Goal: Information Seeking & Learning: Check status

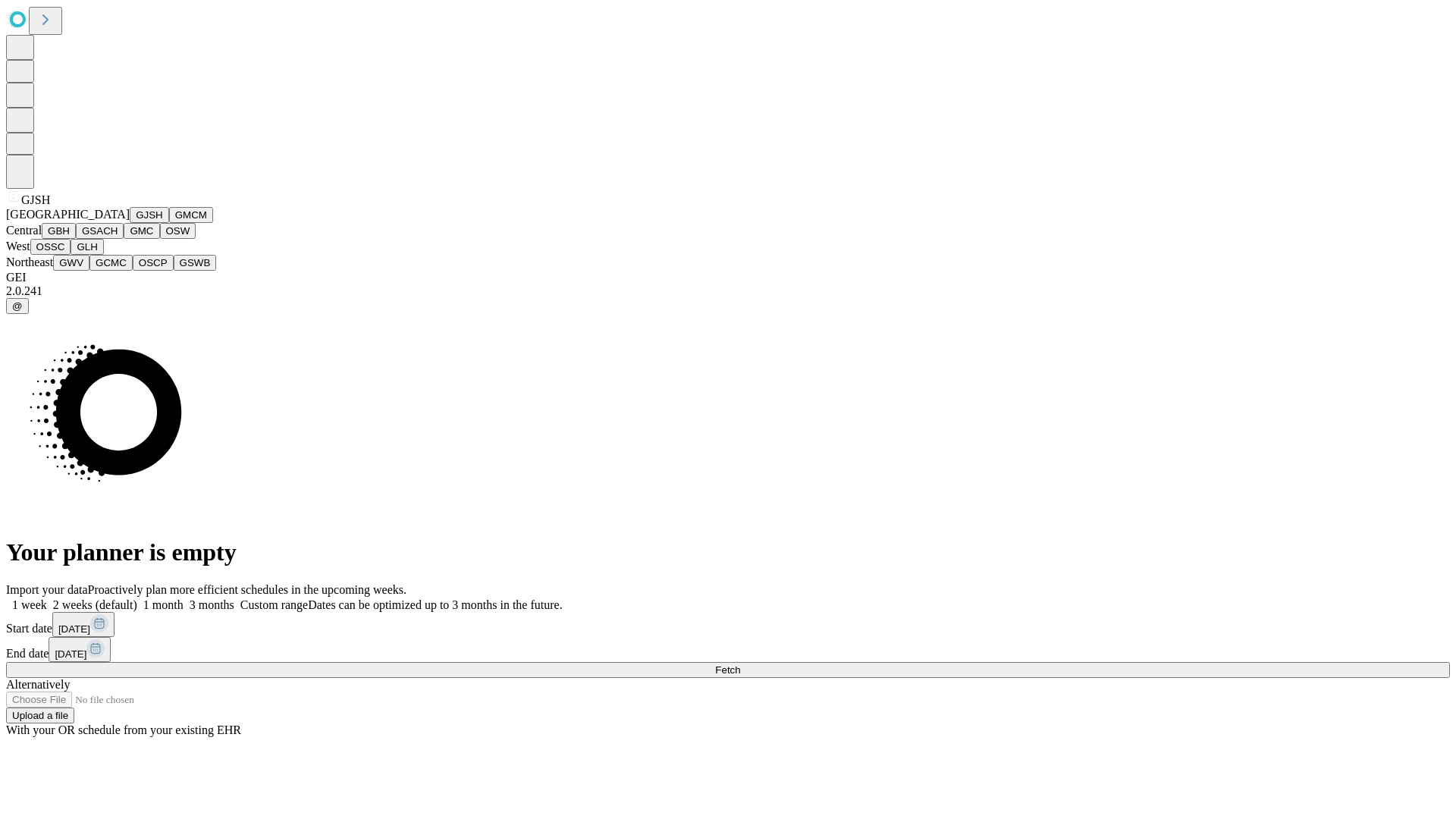
click at [130, 223] on button "GJSH" at bounding box center [149, 215] width 39 height 16
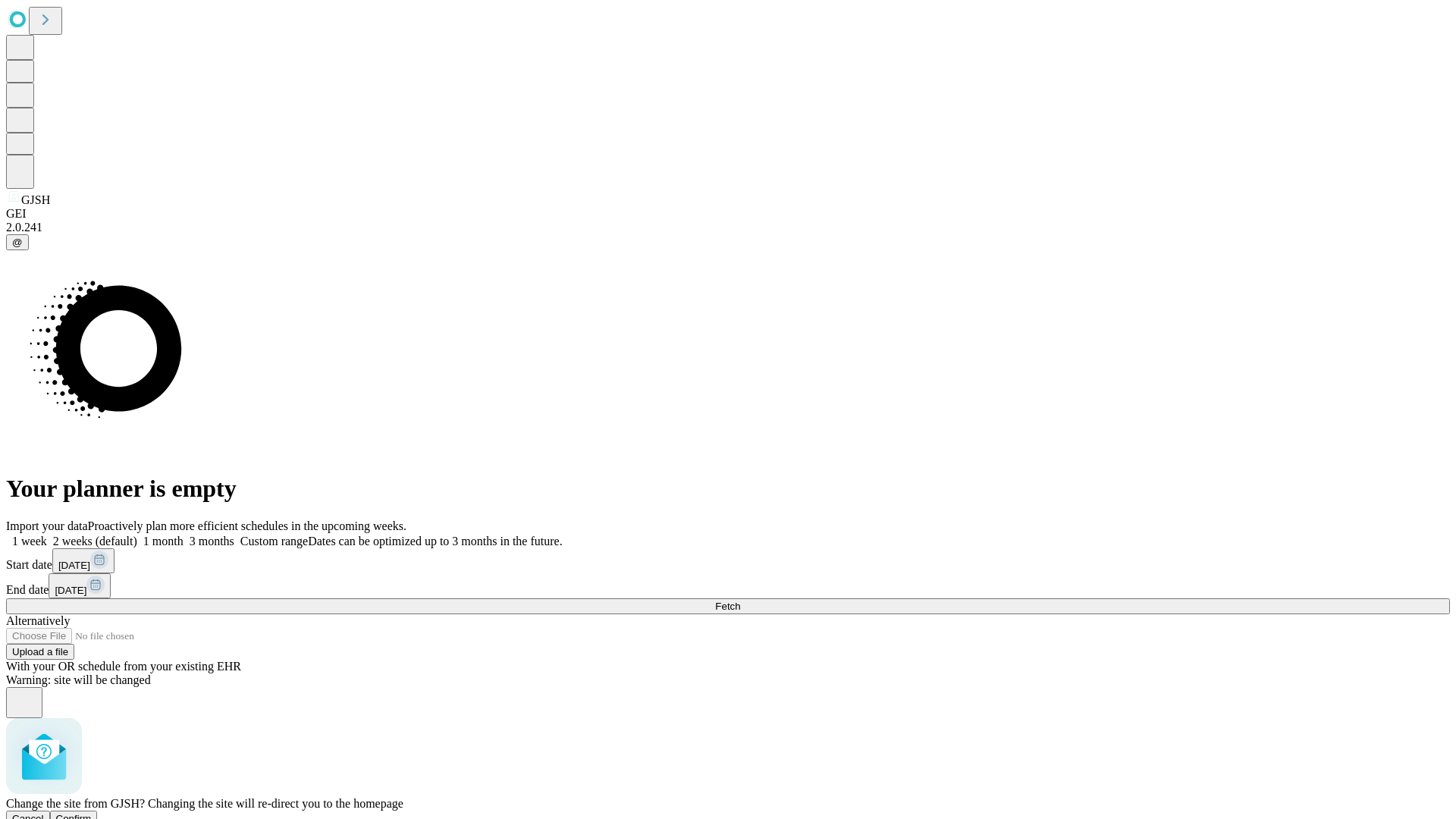
click at [91, 813] on span "Confirm" at bounding box center [73, 818] width 36 height 11
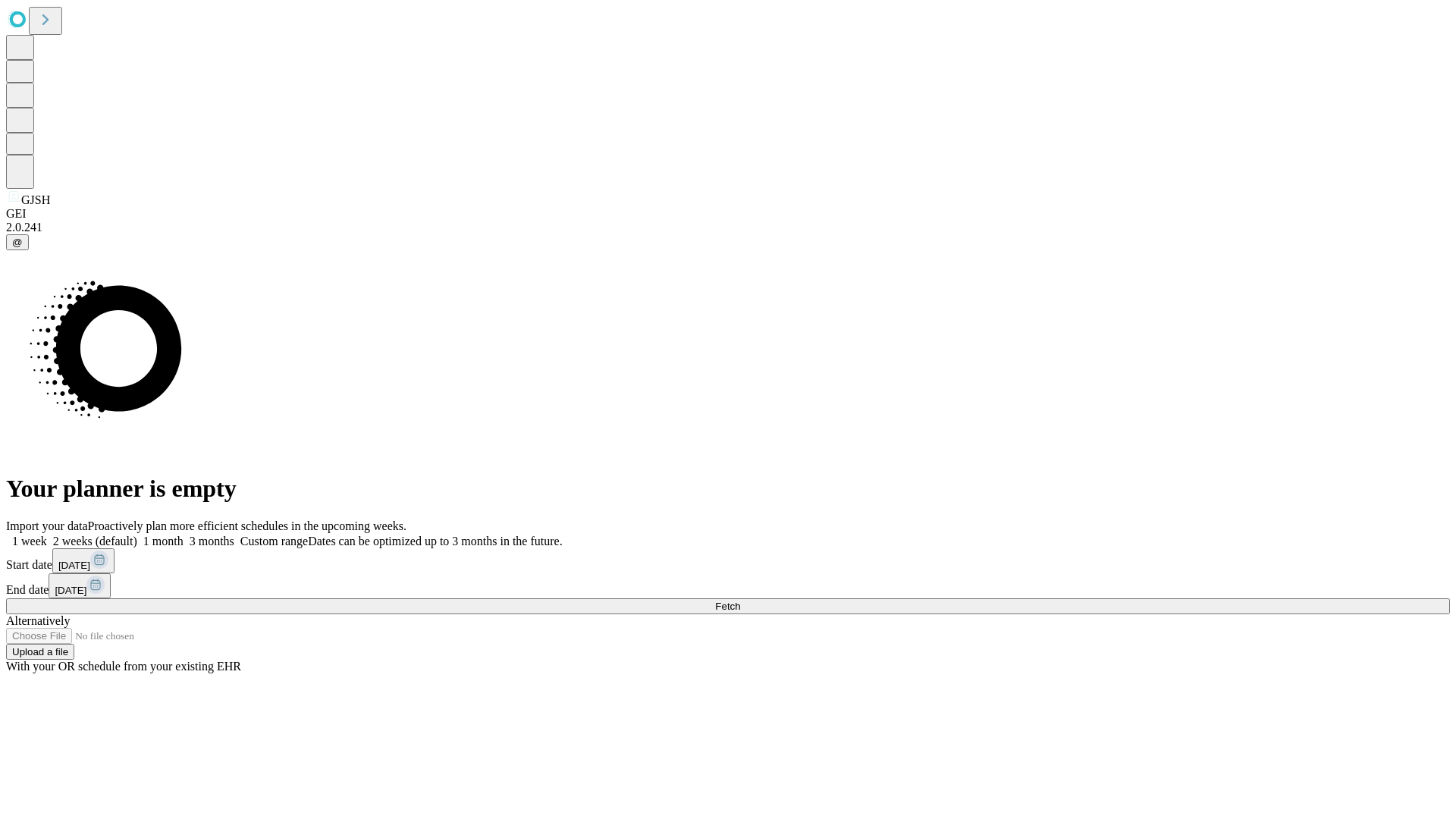
click at [184, 534] on label "1 month" at bounding box center [160, 541] width 47 height 13
click at [740, 601] on span "Fetch" at bounding box center [727, 606] width 25 height 11
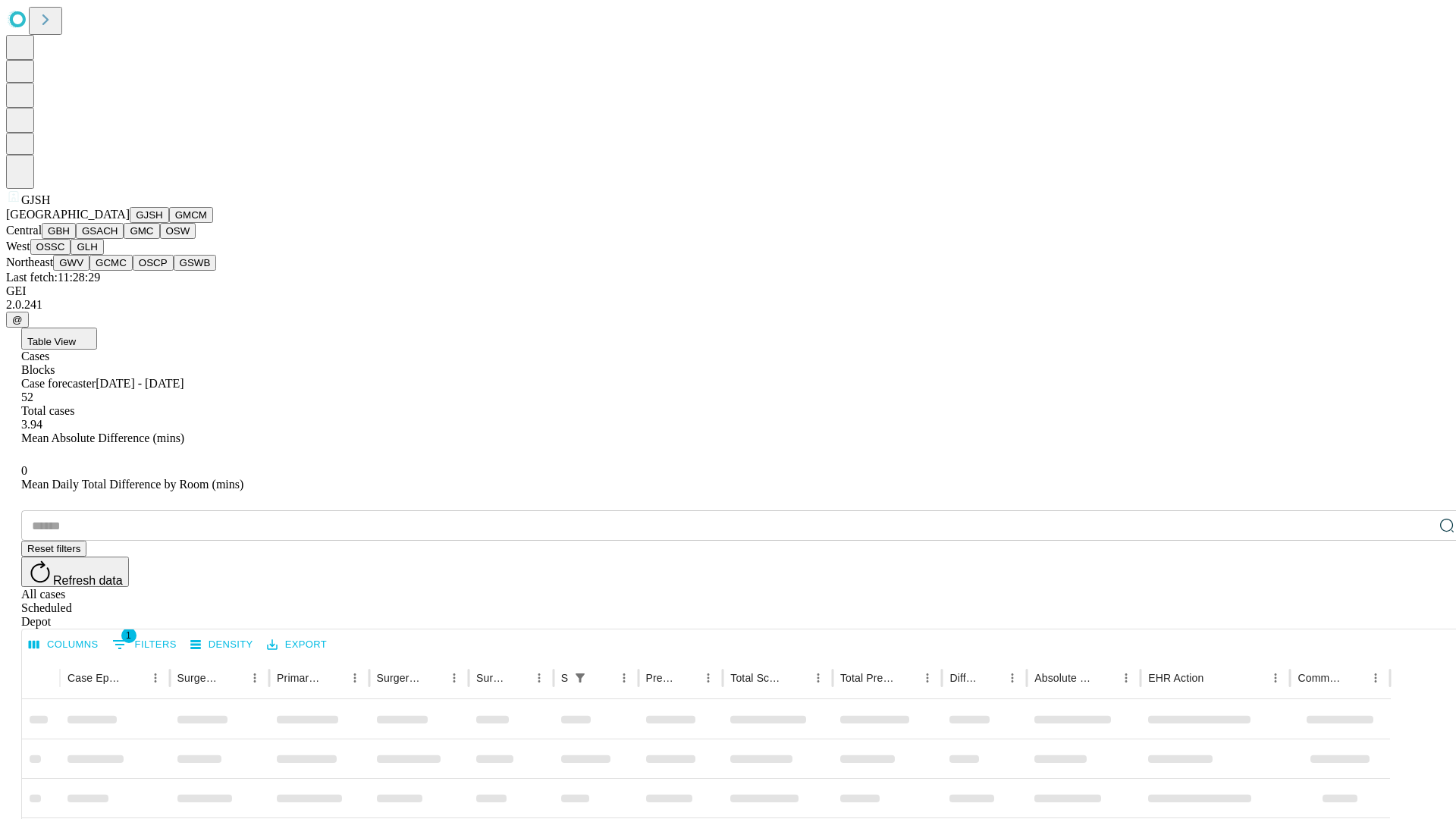
click at [169, 223] on button "GMCM" at bounding box center [191, 215] width 44 height 16
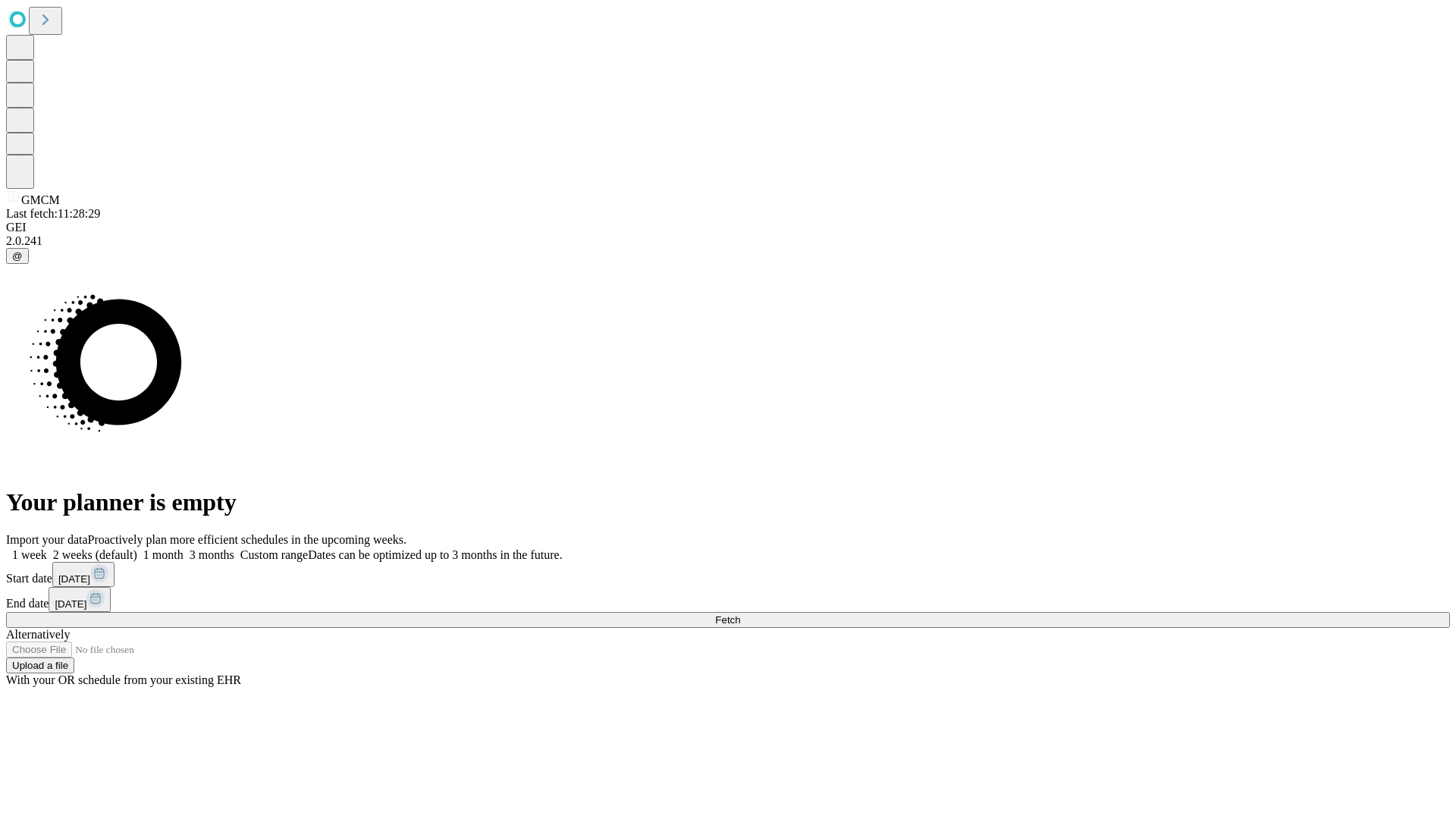
click at [184, 548] on label "1 month" at bounding box center [160, 554] width 47 height 13
click at [740, 614] on span "Fetch" at bounding box center [727, 620] width 25 height 11
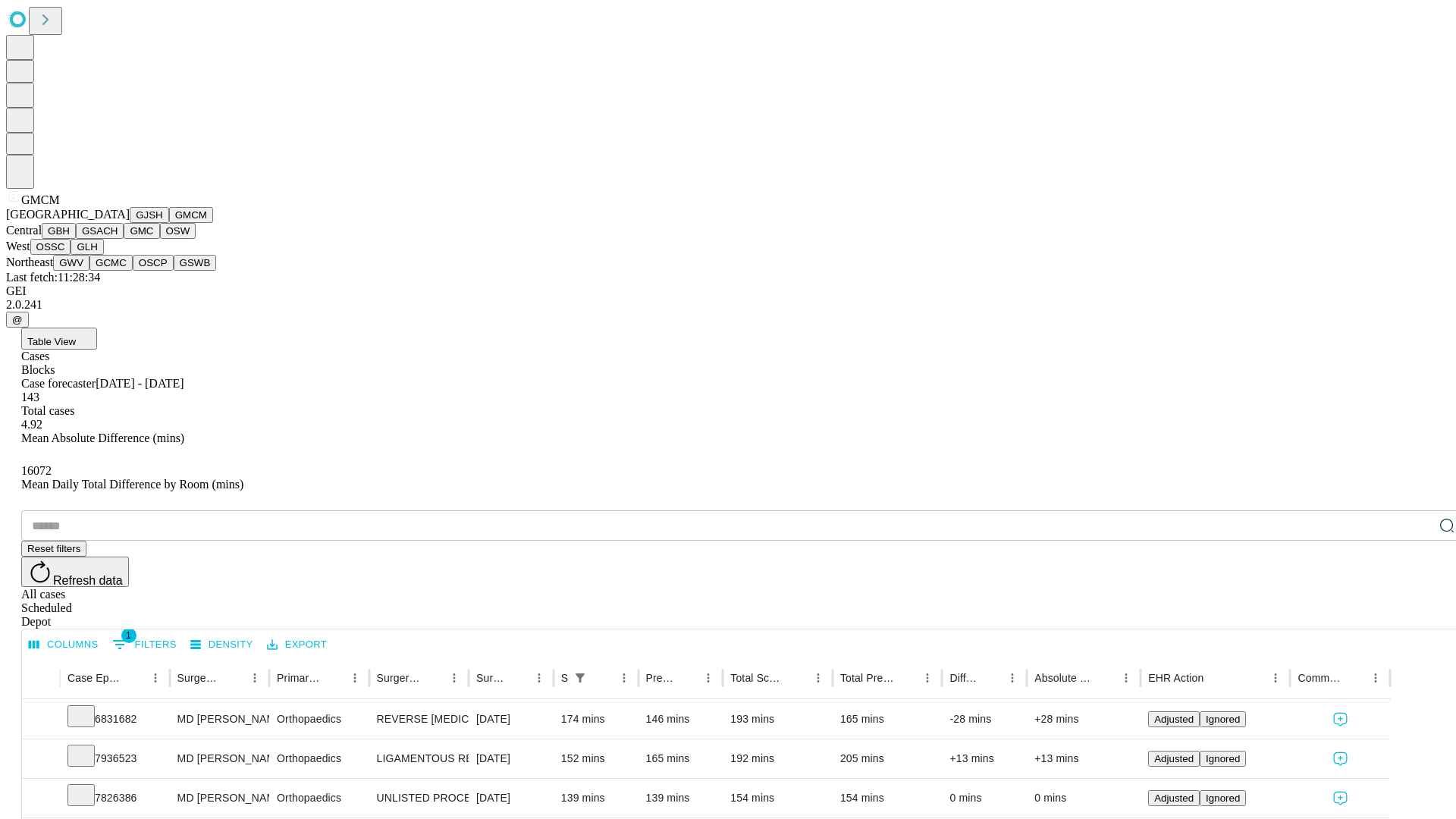
click at [76, 239] on button "GBH" at bounding box center [58, 230] width 34 height 16
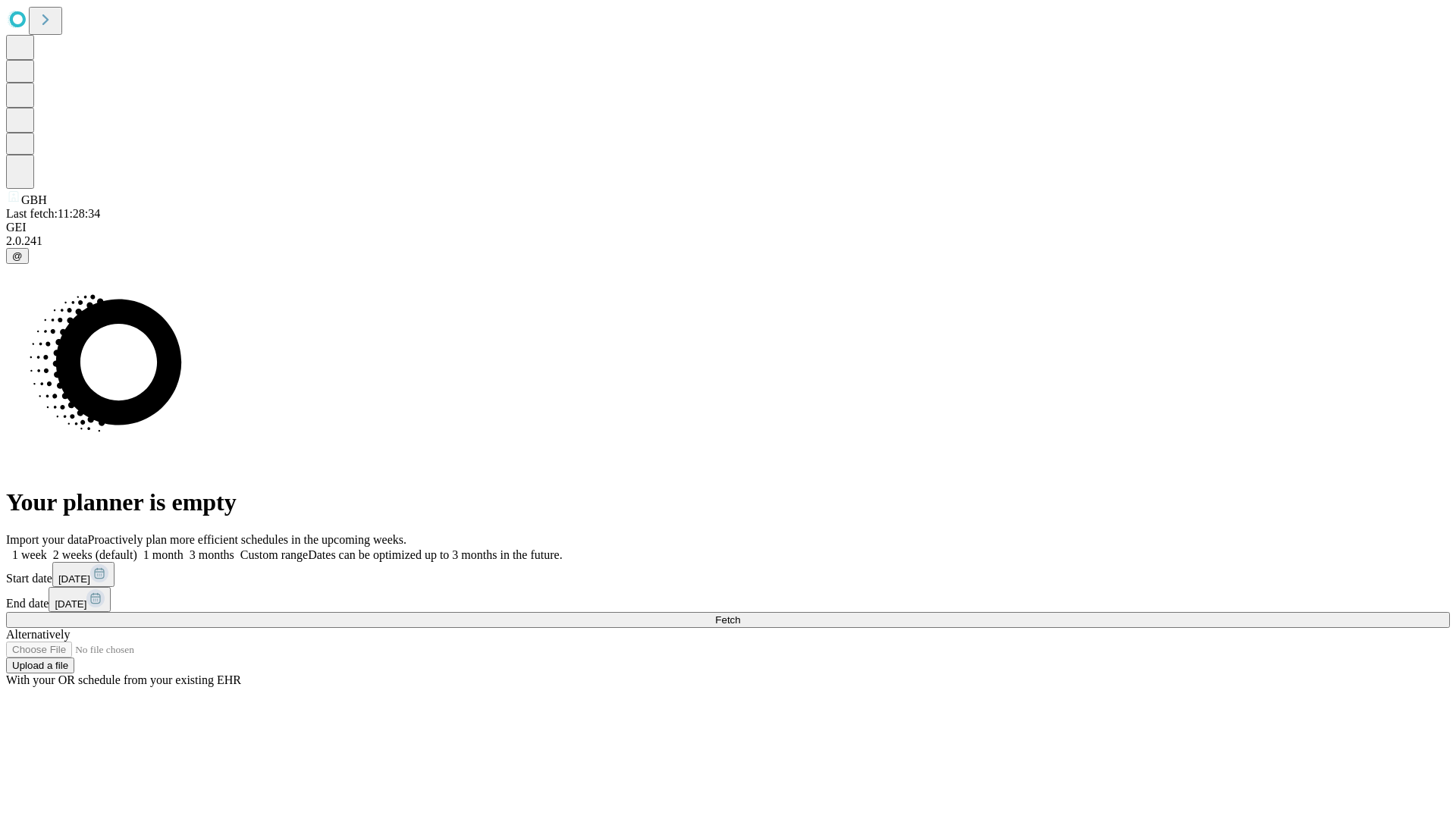
click at [184, 548] on label "1 month" at bounding box center [160, 554] width 47 height 13
click at [740, 614] on span "Fetch" at bounding box center [727, 620] width 25 height 11
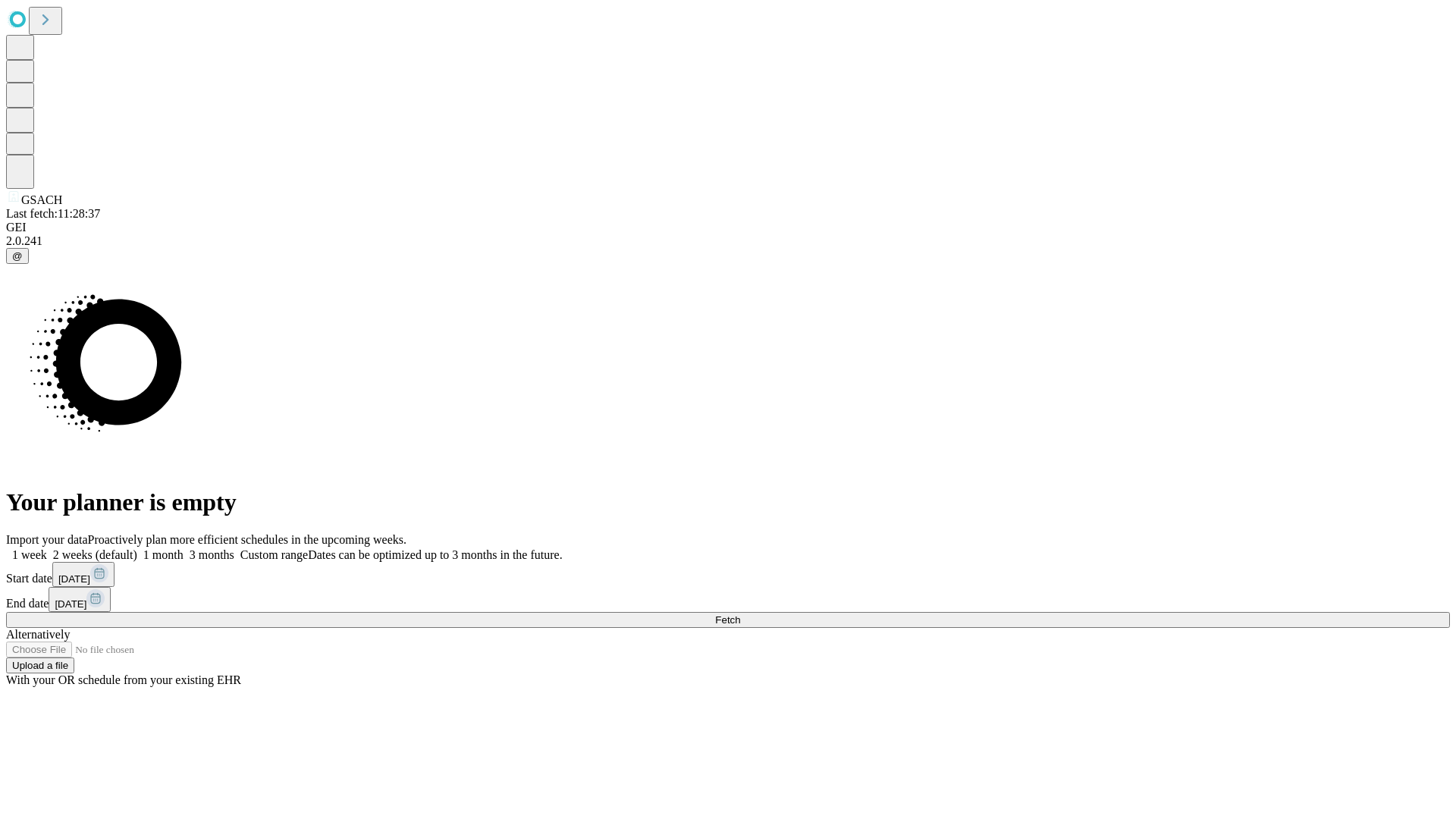
click at [740, 614] on span "Fetch" at bounding box center [727, 620] width 25 height 11
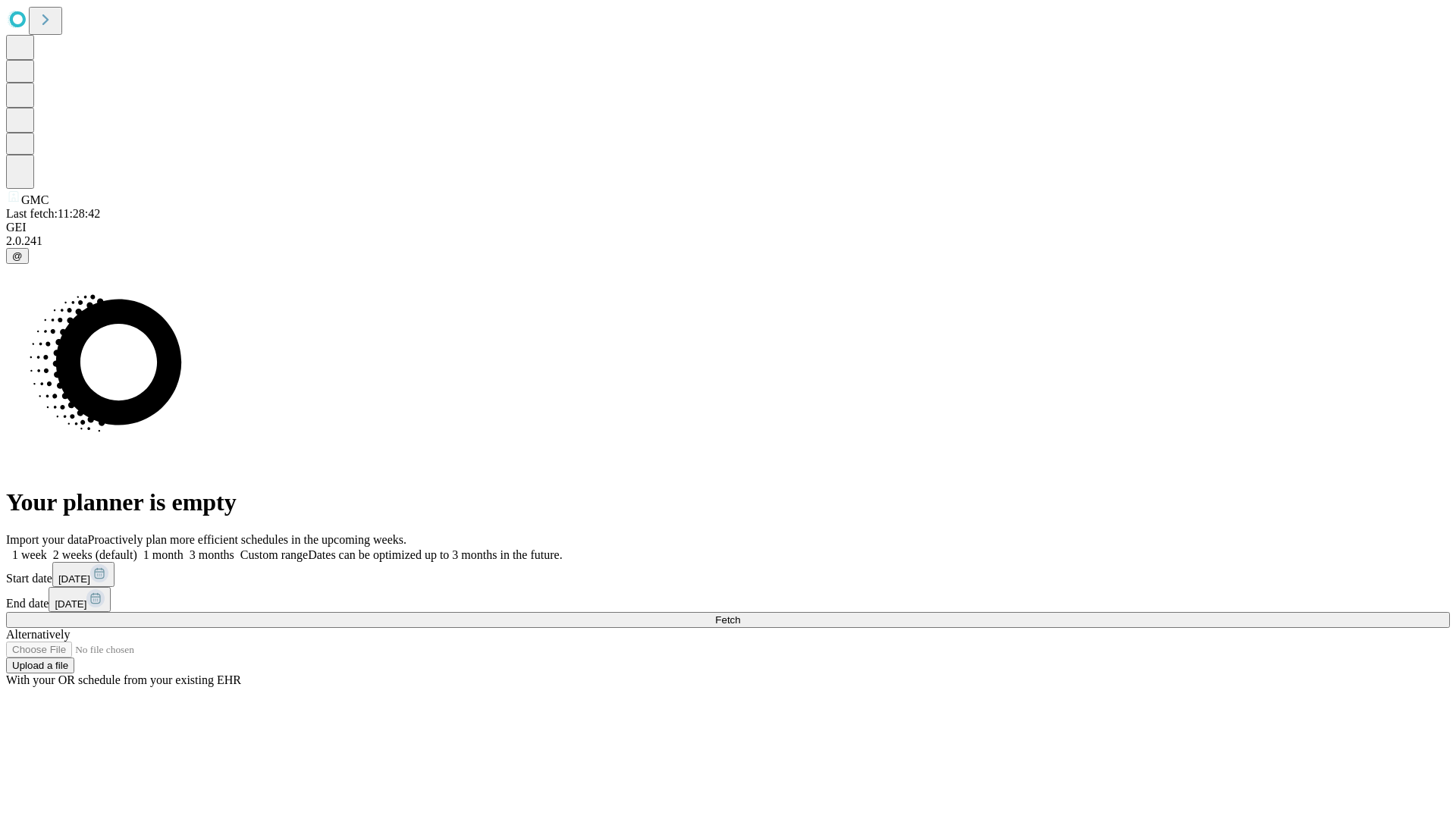
click at [184, 548] on label "1 month" at bounding box center [160, 554] width 47 height 13
click at [740, 614] on span "Fetch" at bounding box center [727, 620] width 25 height 11
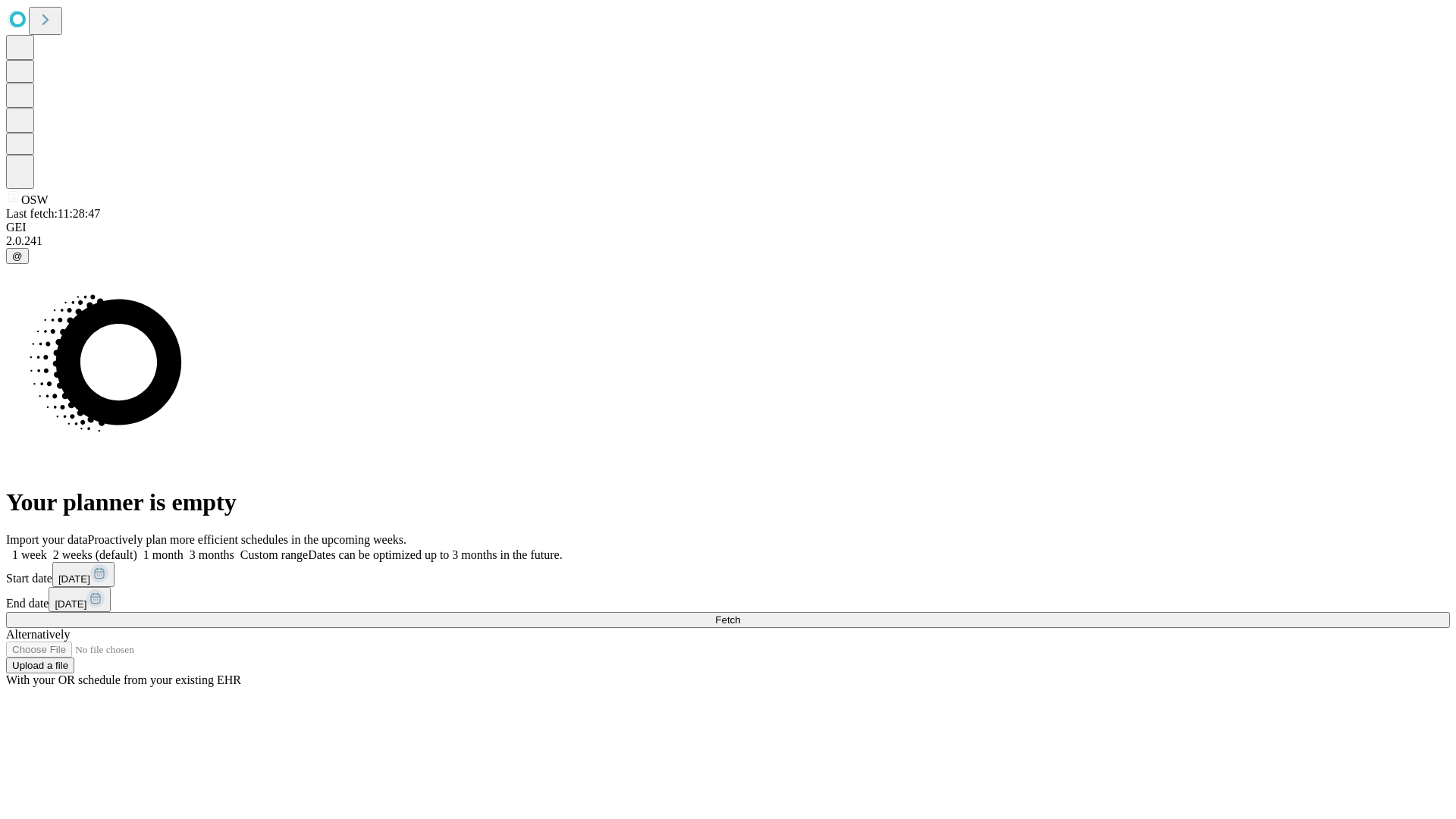
click at [184, 548] on label "1 month" at bounding box center [160, 554] width 47 height 13
click at [740, 614] on span "Fetch" at bounding box center [727, 620] width 25 height 11
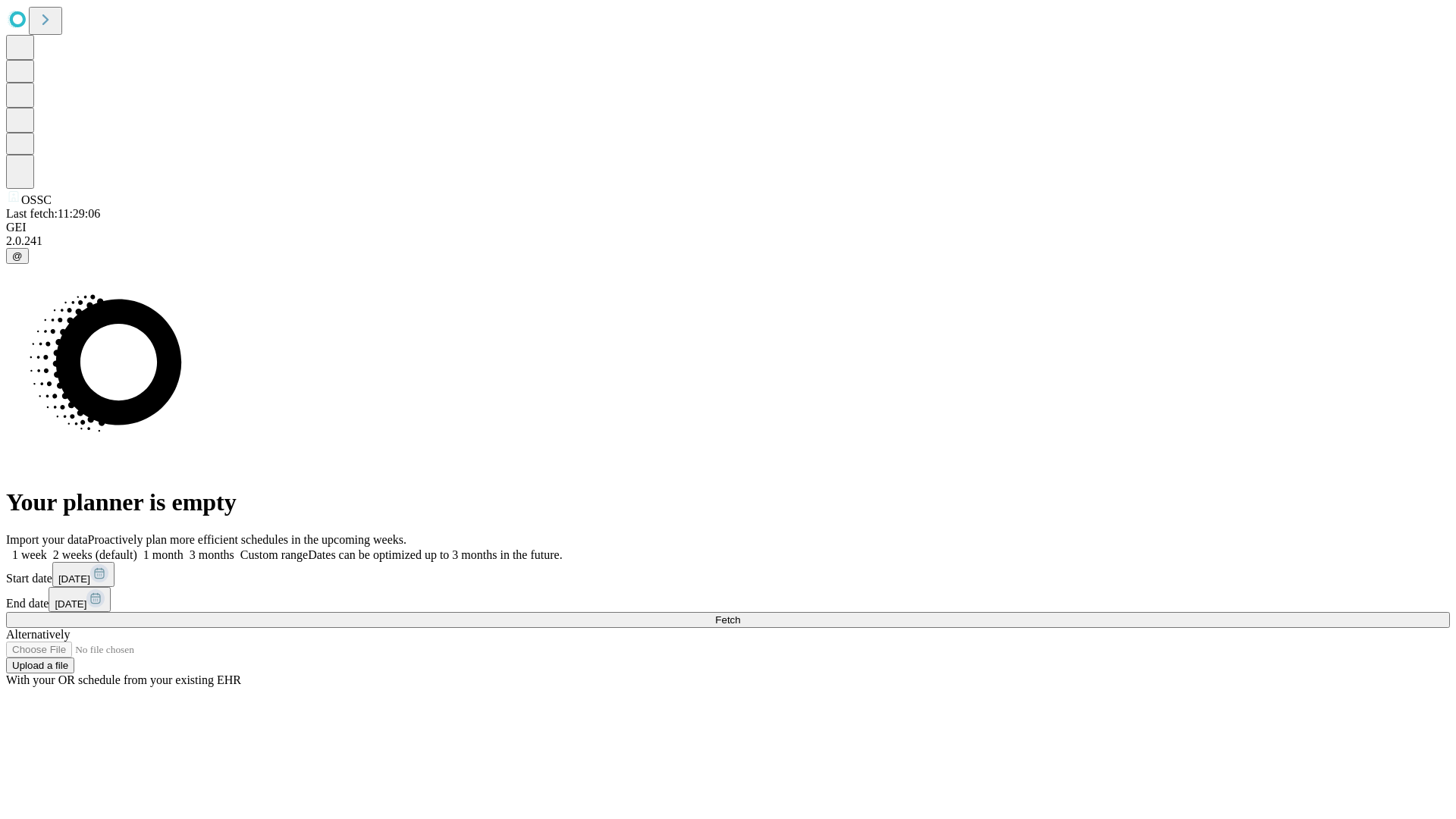
click at [184, 548] on label "1 month" at bounding box center [160, 554] width 47 height 13
click at [740, 614] on span "Fetch" at bounding box center [727, 620] width 25 height 11
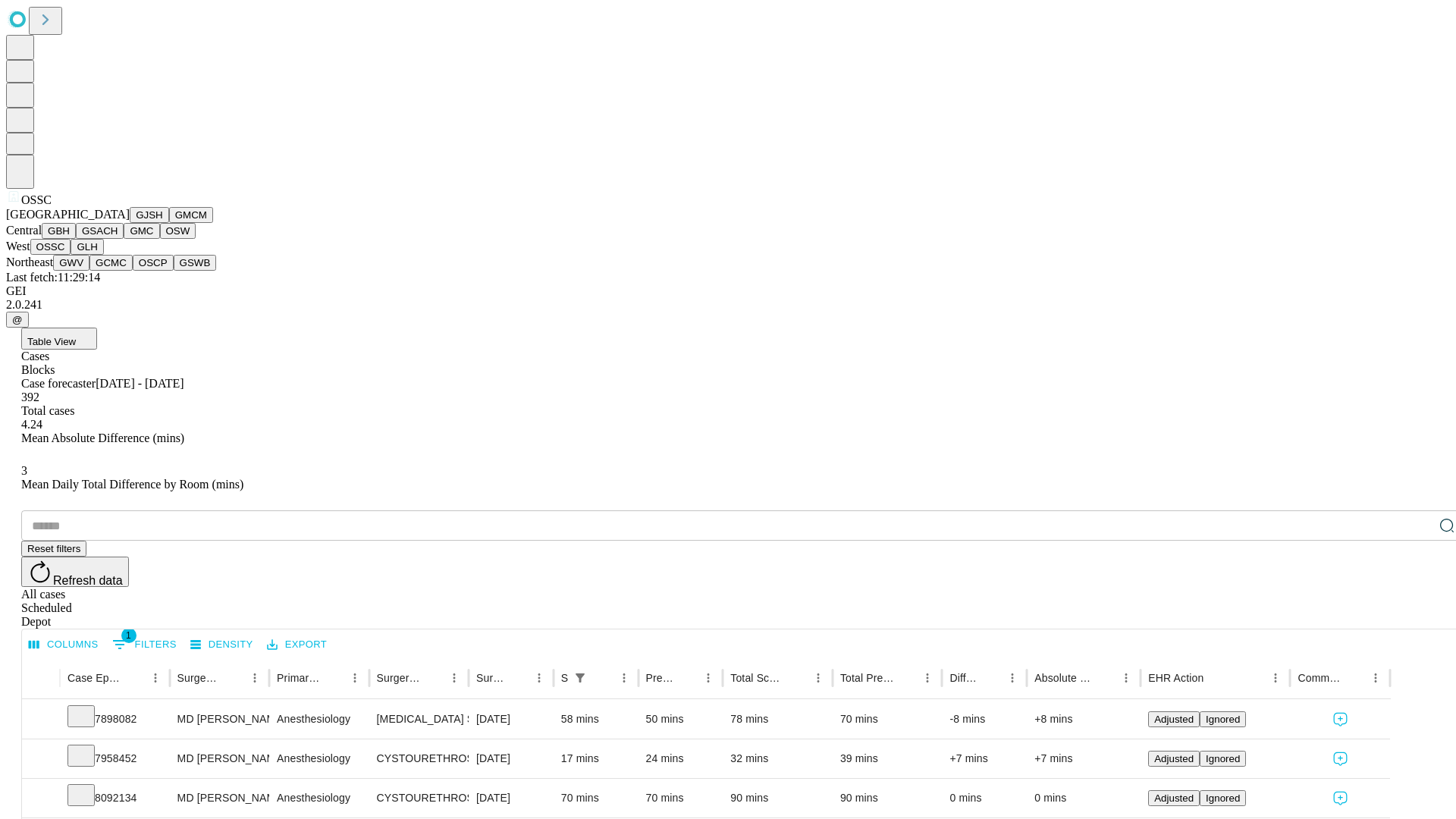
click at [103, 255] on button "GLH" at bounding box center [87, 247] width 33 height 16
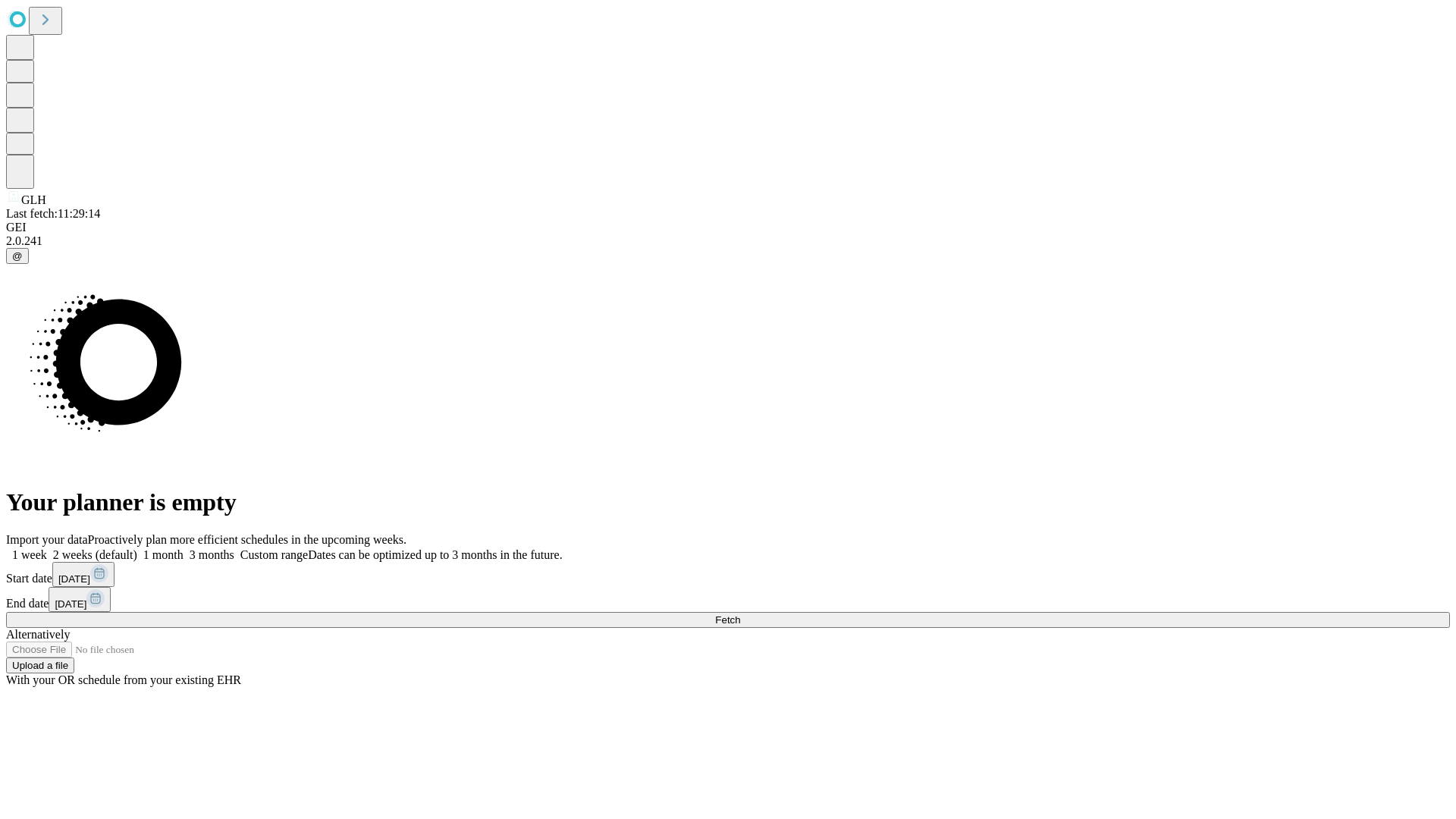
click at [184, 548] on label "1 month" at bounding box center [160, 554] width 47 height 13
click at [740, 614] on span "Fetch" at bounding box center [727, 620] width 25 height 11
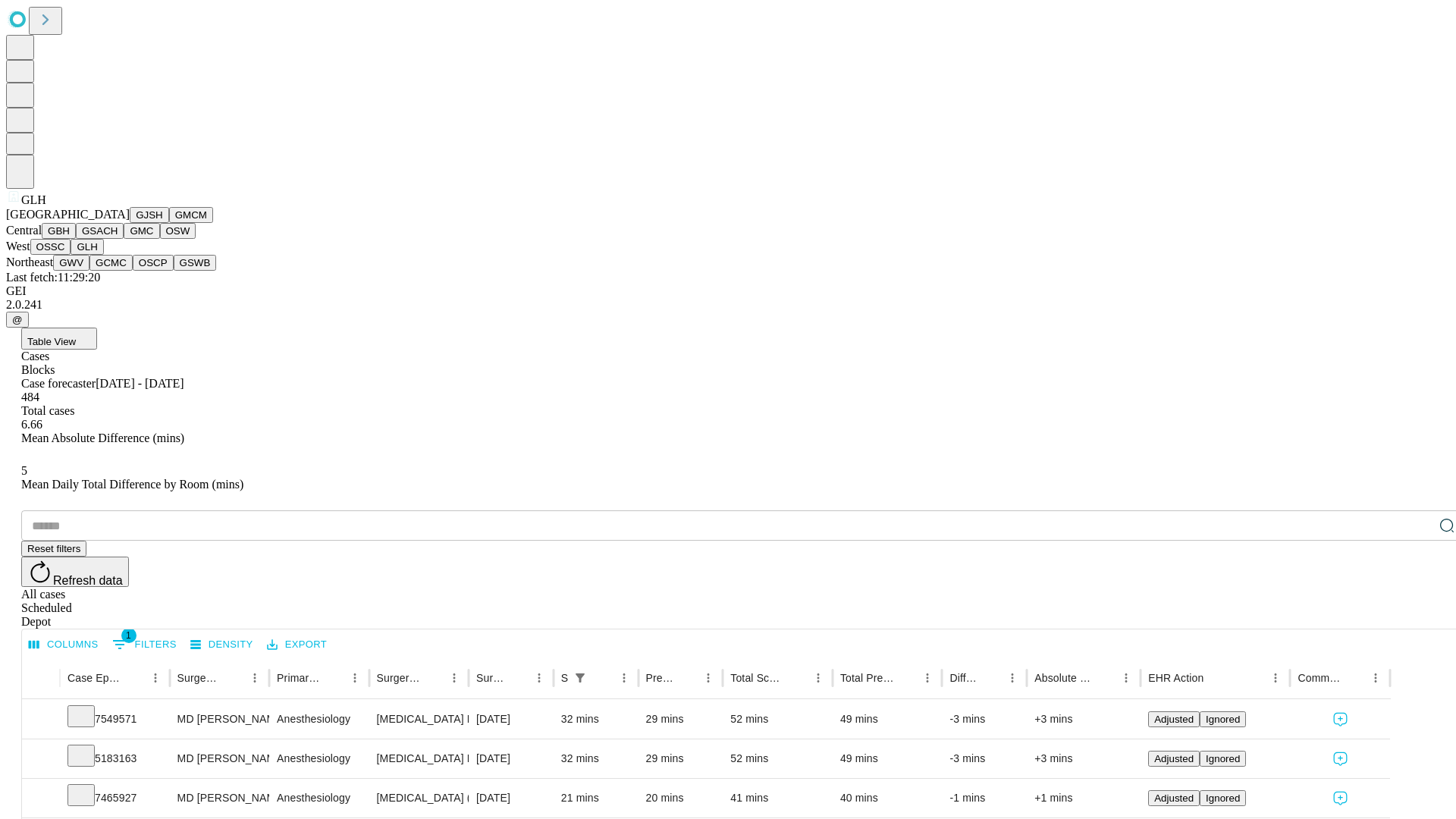
click at [90, 270] on button "GWV" at bounding box center [71, 262] width 37 height 16
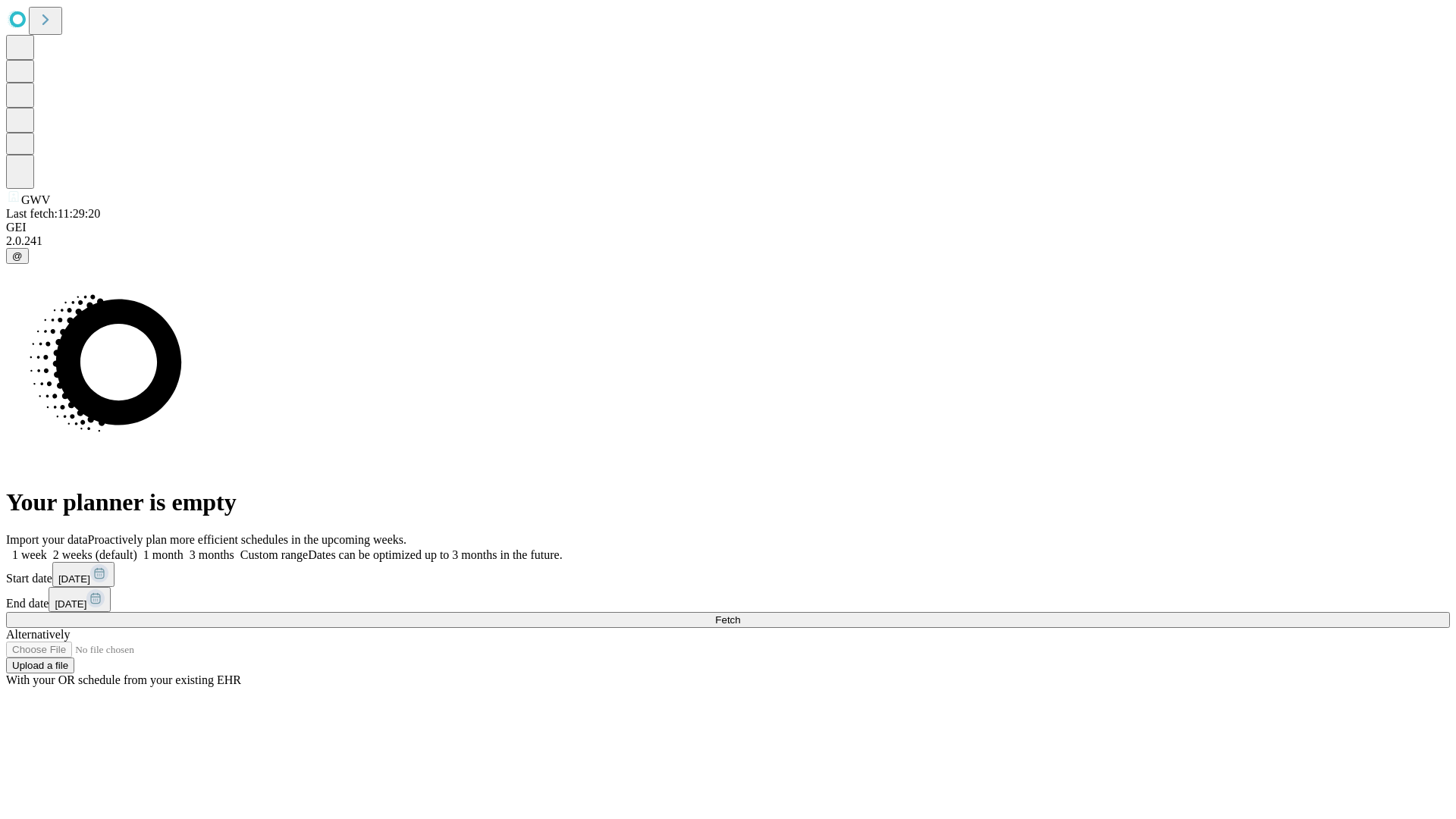
click at [184, 548] on label "1 month" at bounding box center [160, 554] width 47 height 13
click at [740, 614] on span "Fetch" at bounding box center [727, 620] width 25 height 11
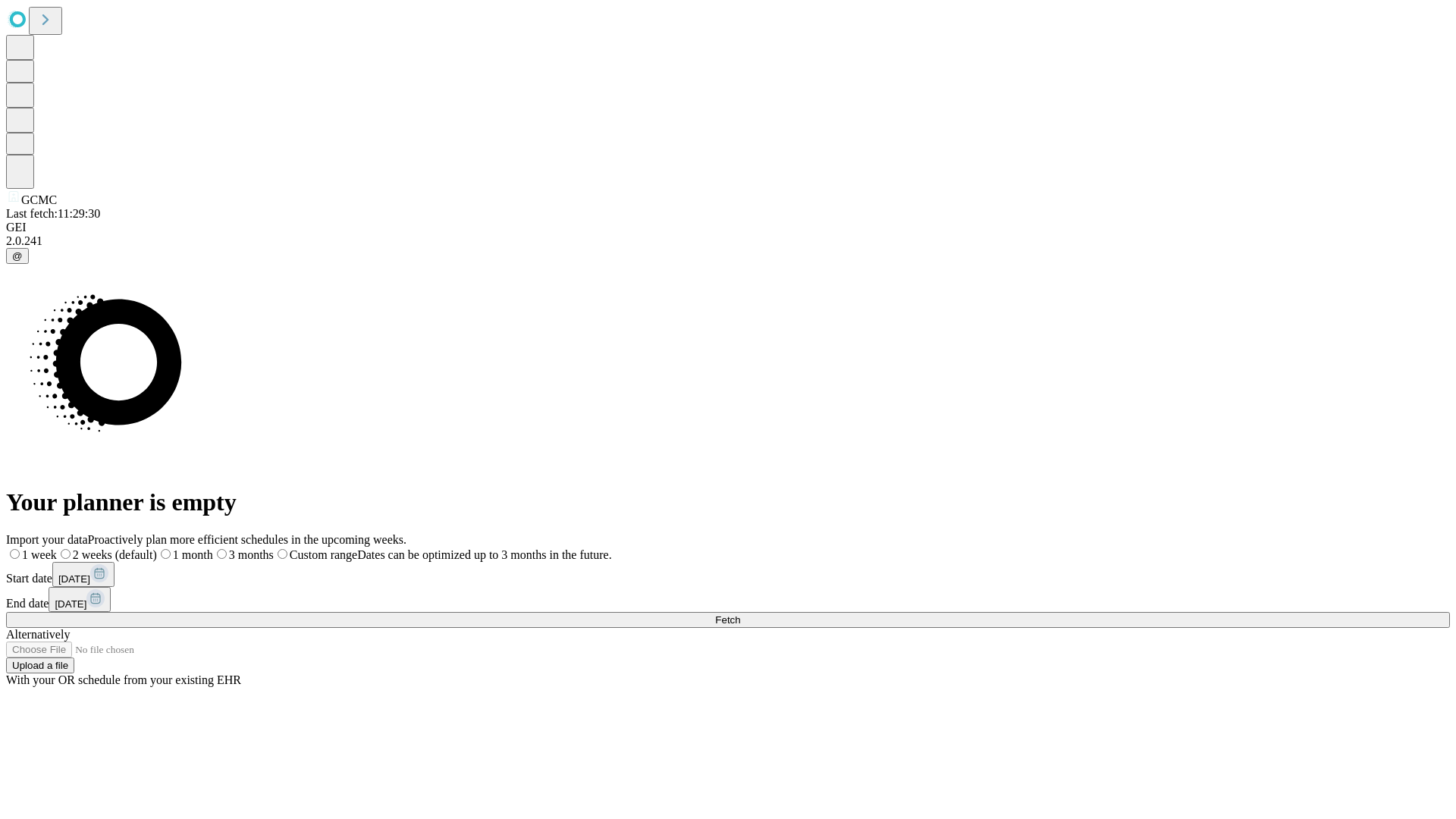
click at [213, 548] on label "1 month" at bounding box center [185, 554] width 56 height 13
click at [740, 614] on span "Fetch" at bounding box center [727, 620] width 25 height 11
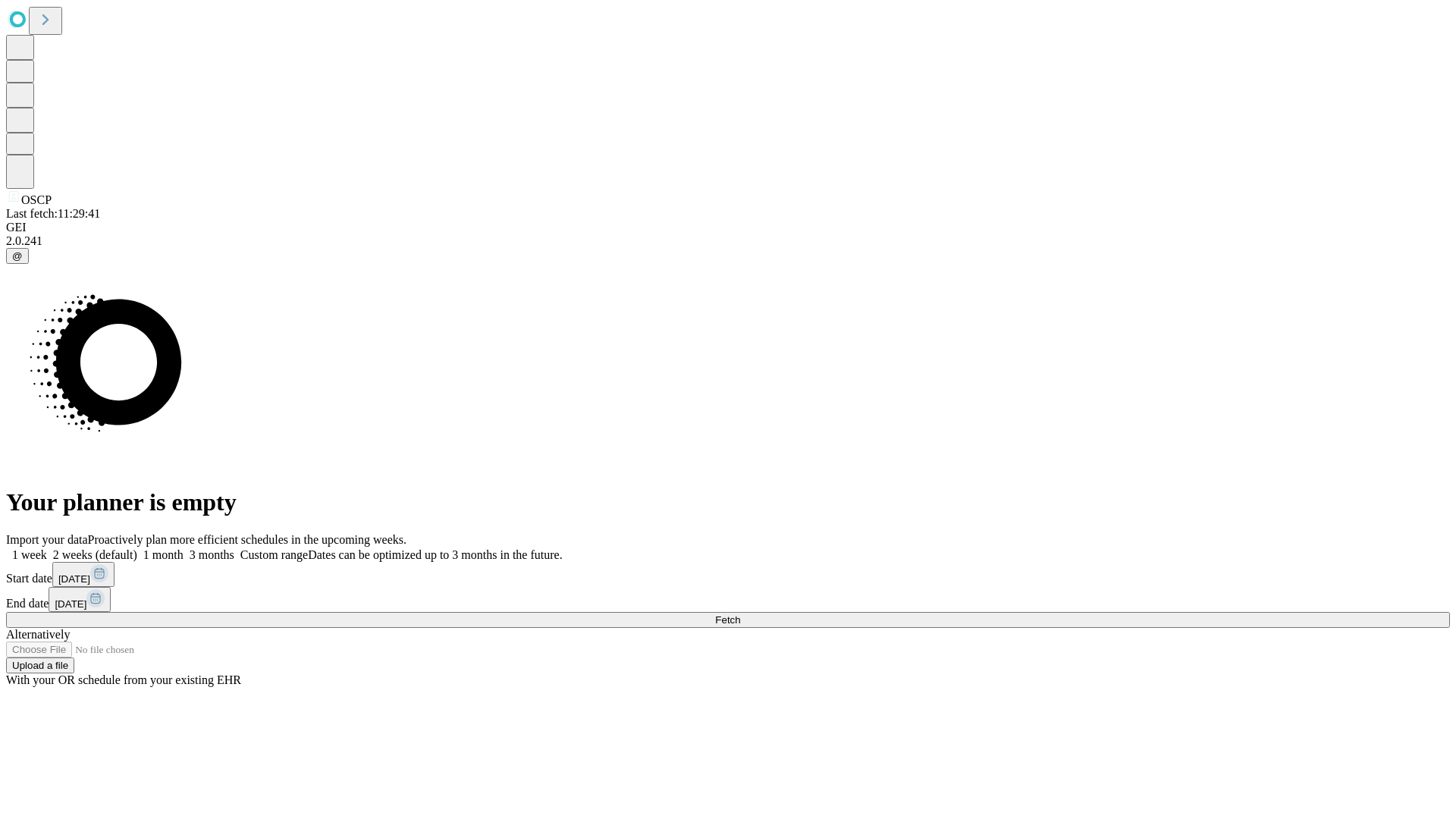
click at [740, 614] on span "Fetch" at bounding box center [727, 620] width 25 height 11
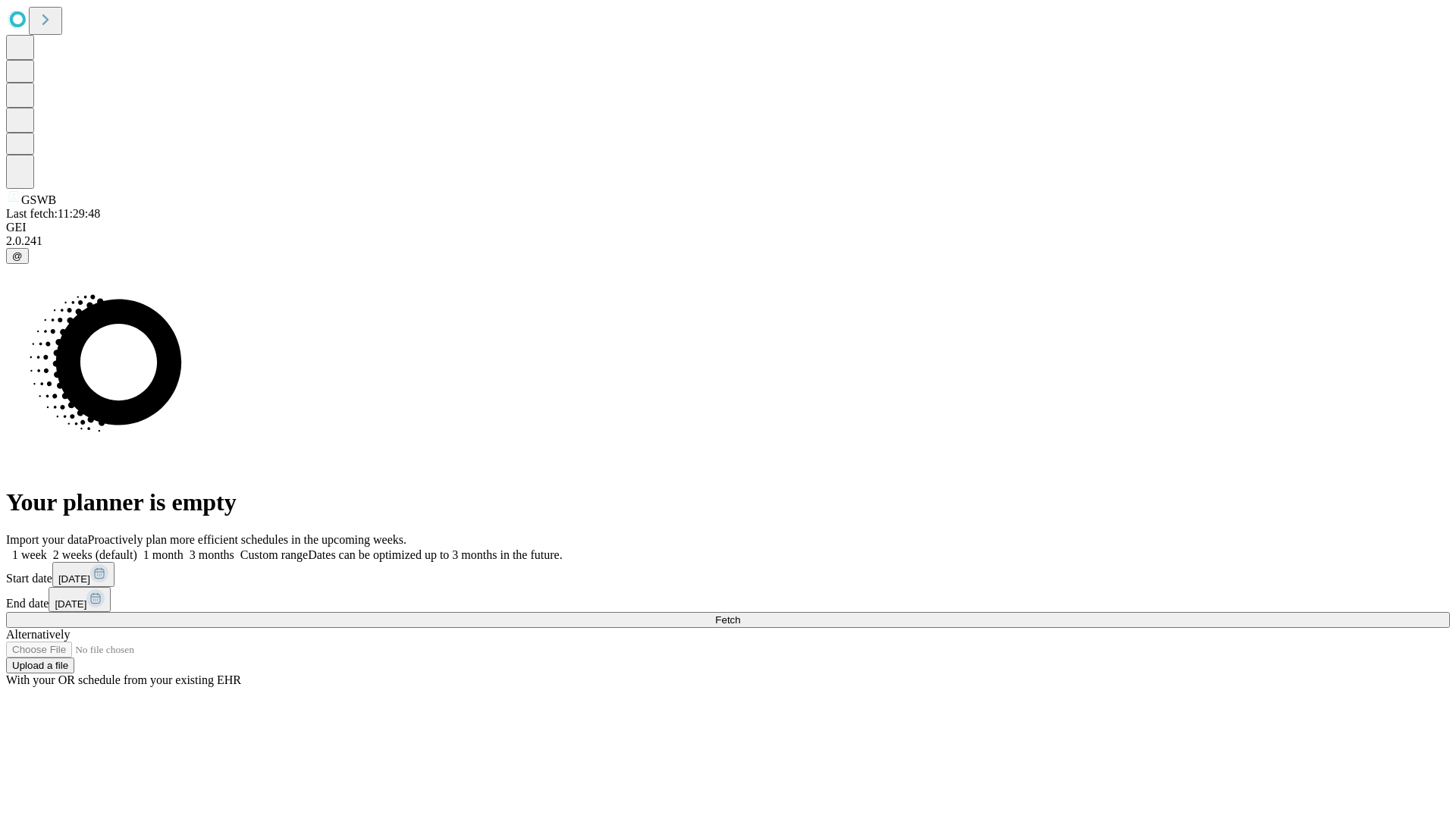
click at [184, 548] on label "1 month" at bounding box center [160, 554] width 47 height 13
click at [740, 614] on span "Fetch" at bounding box center [727, 620] width 25 height 11
